Goal: Find specific page/section: Find specific page/section

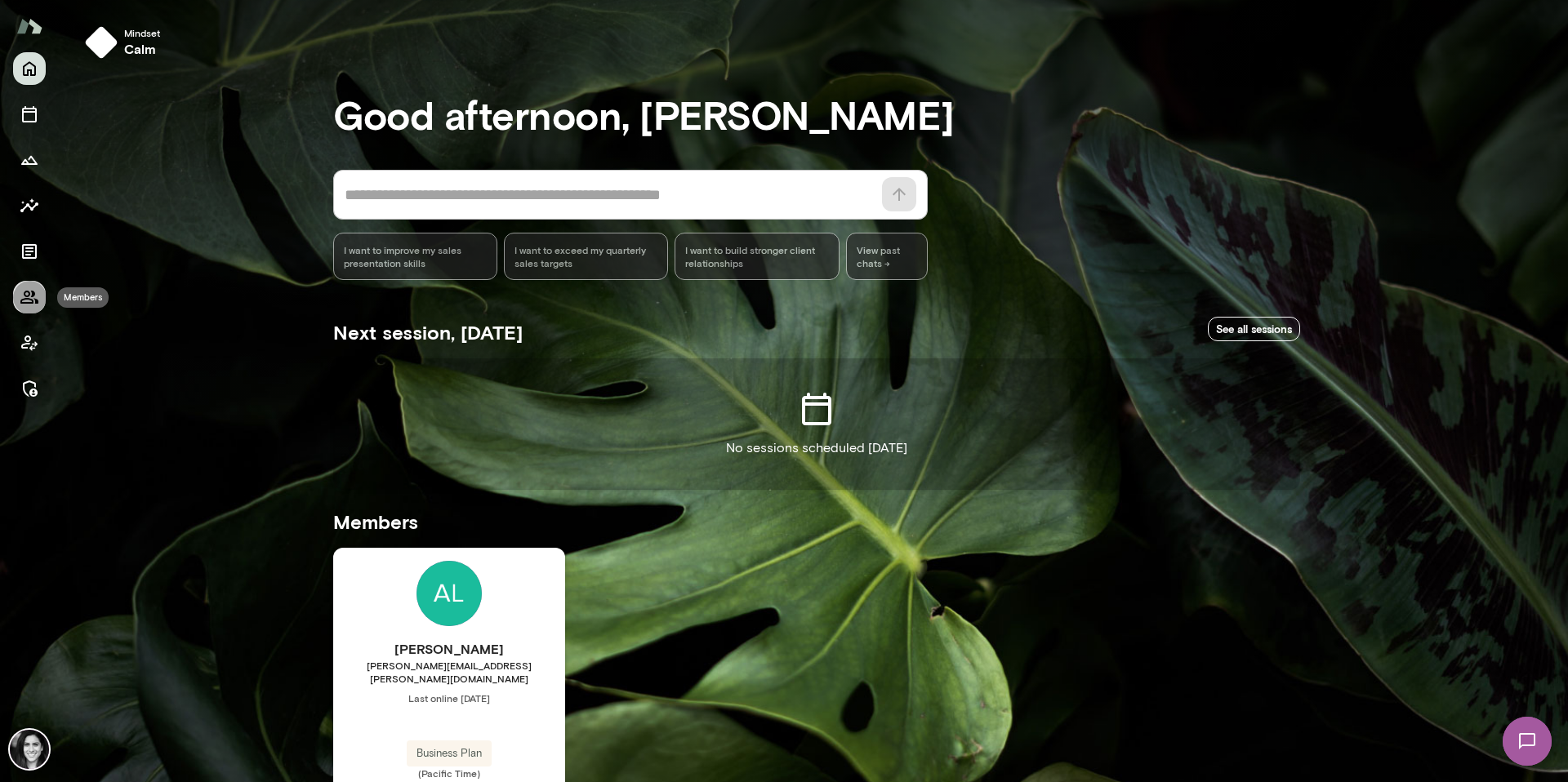
click at [29, 299] on icon "Members" at bounding box center [30, 297] width 18 height 13
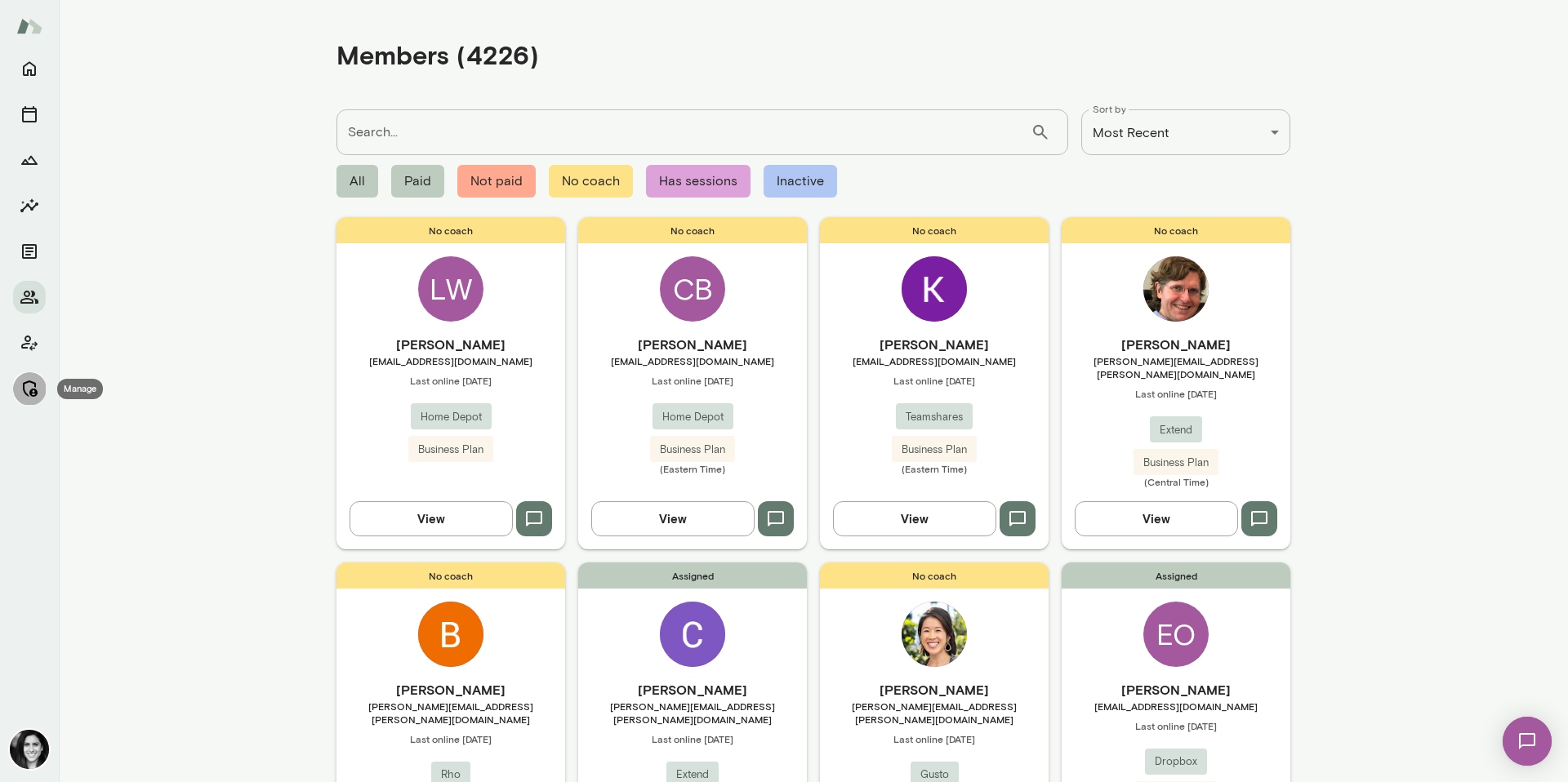
click at [36, 393] on icon "Manage" at bounding box center [30, 389] width 20 height 20
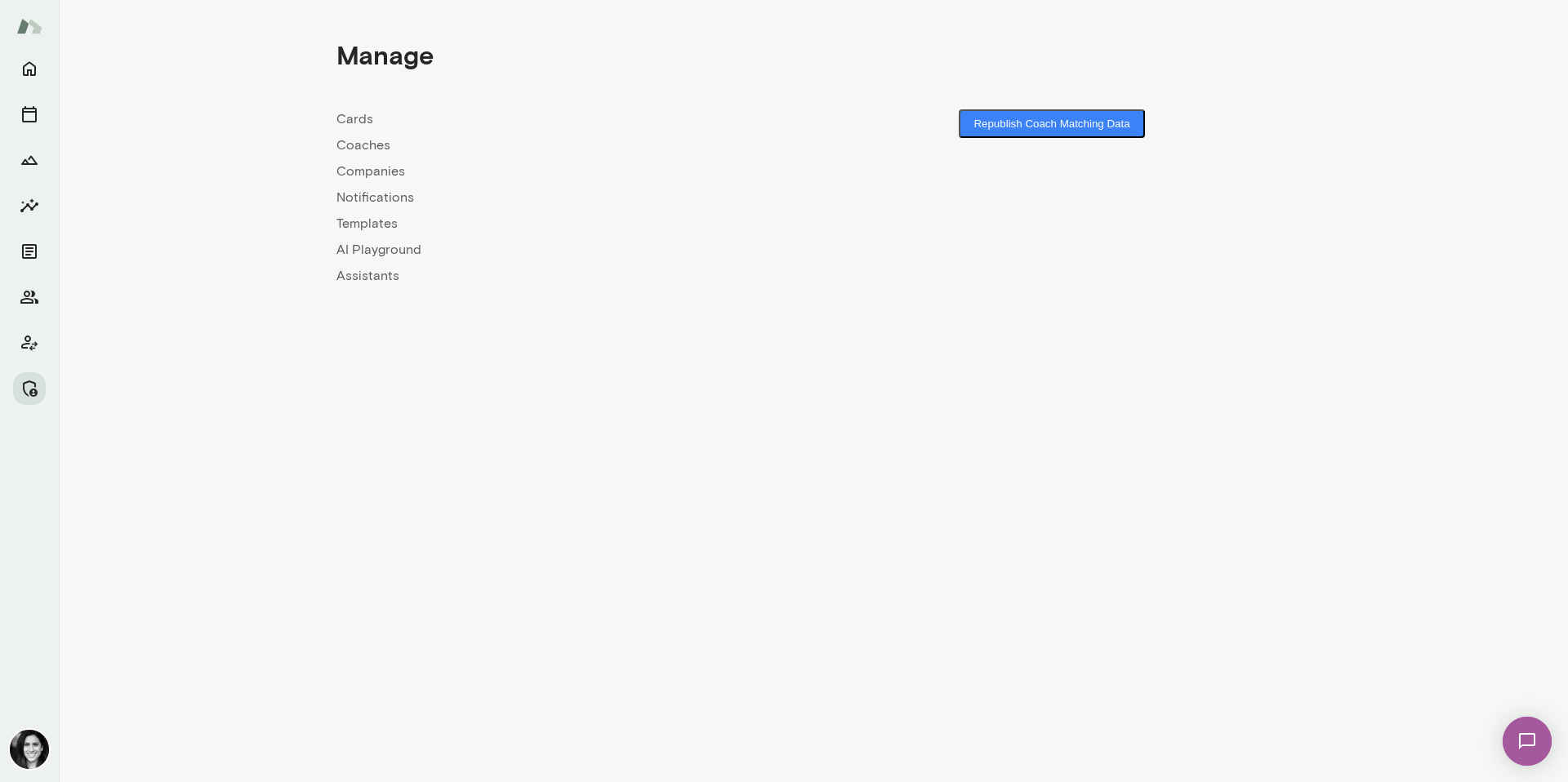
click at [333, 154] on div "Manage Cards Coaches Companies Notifications Templates AI Playground Assistants…" at bounding box center [814, 149] width 980 height 299
click at [363, 147] on link "Coaches" at bounding box center [575, 145] width 477 height 20
